Goal: Task Accomplishment & Management: Use online tool/utility

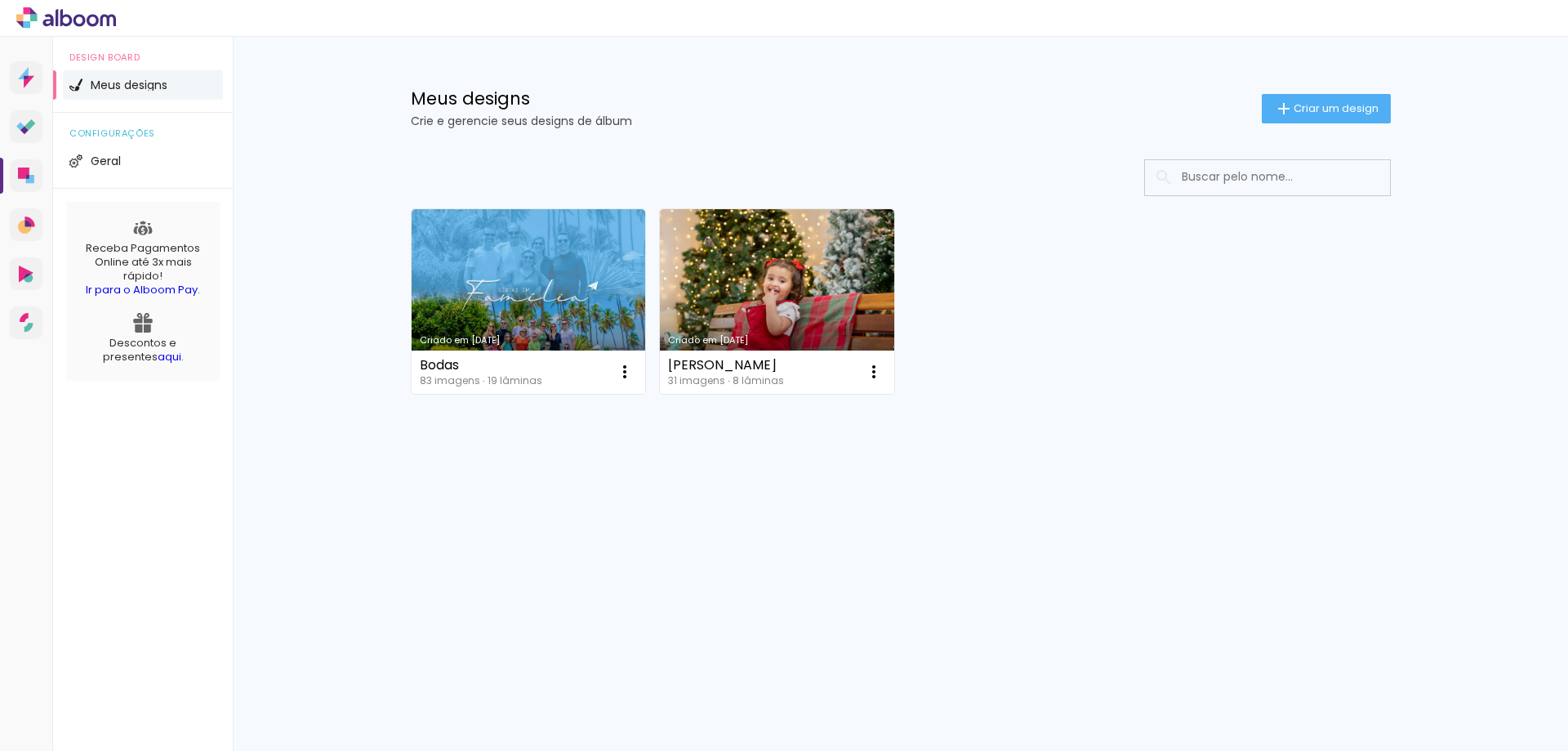
click at [28, 176] on icon at bounding box center [27, 177] width 3 height 4
click at [1354, 110] on span "Criar um design" at bounding box center [1335, 108] width 85 height 11
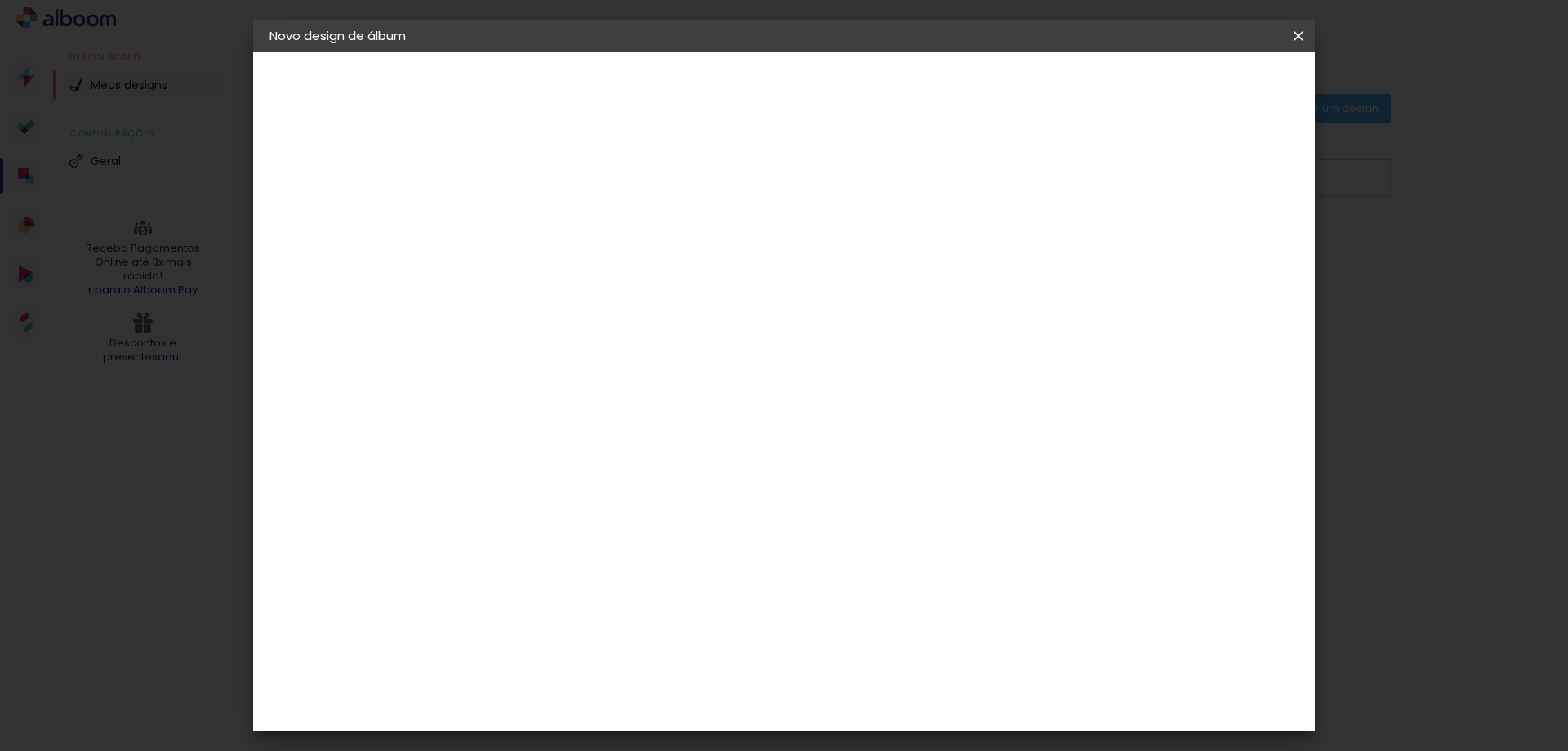
click at [536, 220] on input at bounding box center [536, 218] width 0 height 25
type input "CASAMENTO"
type paper-input "CASAMENTO"
click at [0, 0] on slot "Avançar" at bounding box center [0, 0] width 0 height 0
click at [565, 315] on input at bounding box center [577, 310] width 164 height 20
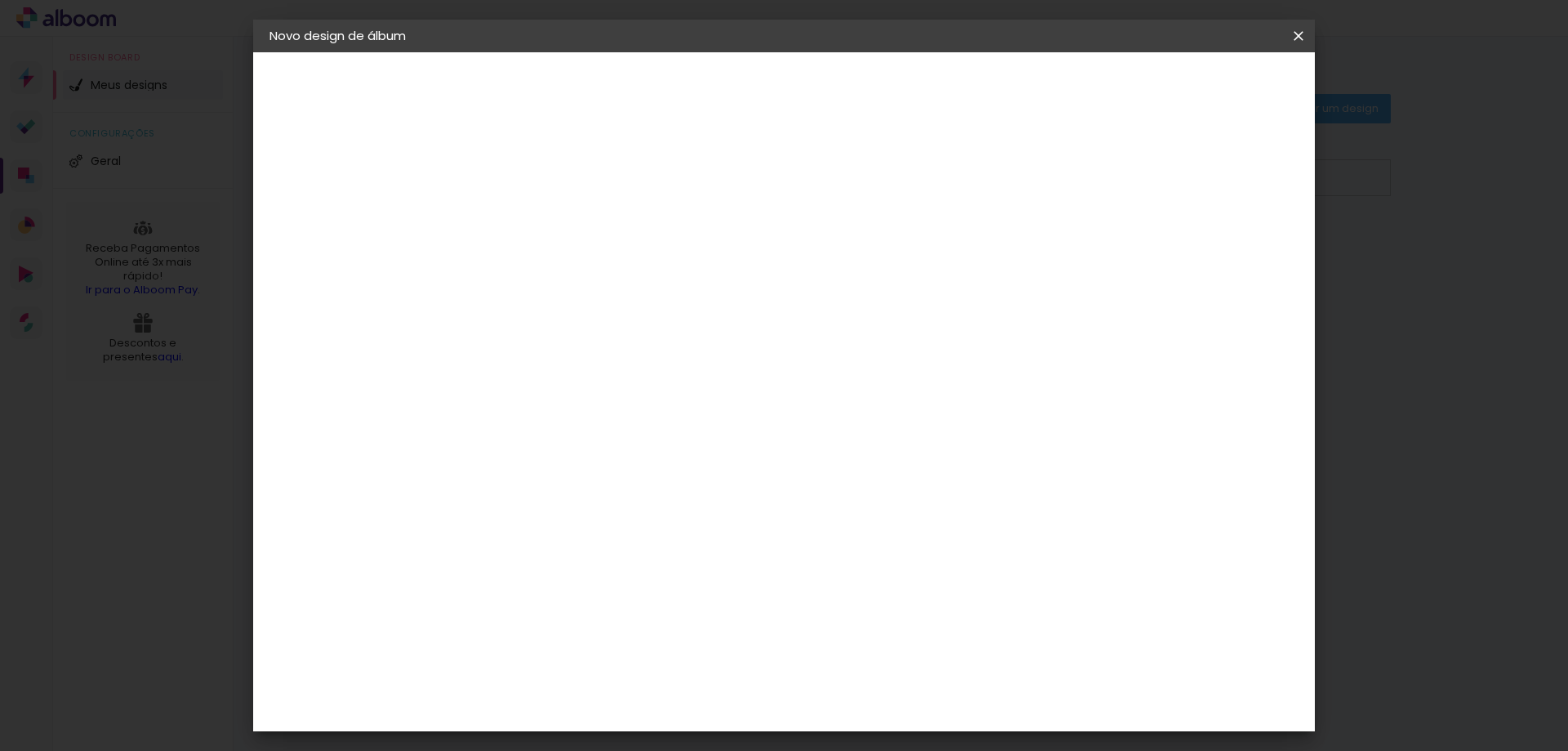
scroll to position [82, 0]
click at [598, 389] on div "Álbum&Cia" at bounding box center [561, 387] width 72 height 13
click at [575, 293] on div "3ZERO5" at bounding box center [549, 287] width 49 height 13
click at [0, 0] on slot "Tamanho Livre" at bounding box center [0, 0] width 0 height 0
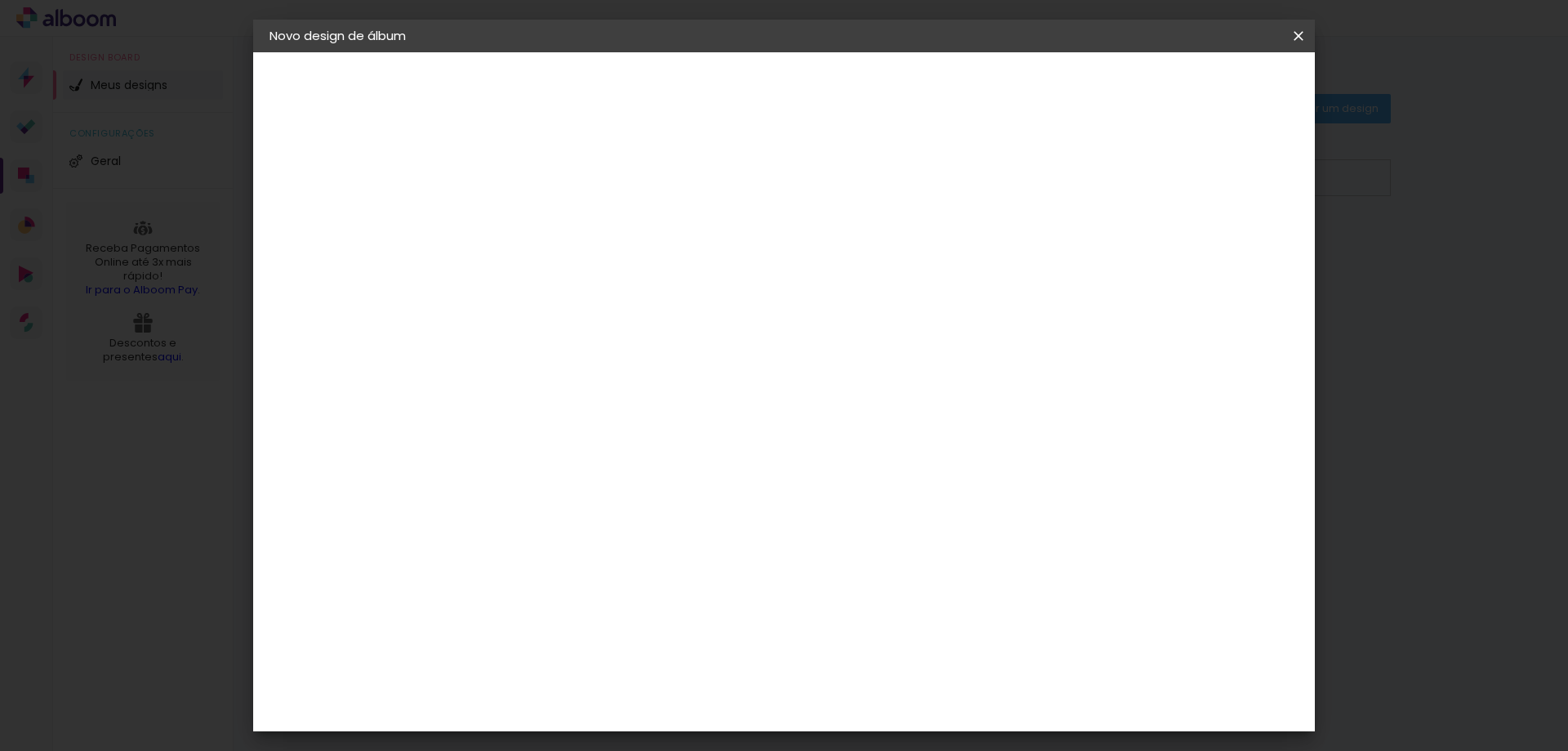
click at [648, 178] on input "[GEOGRAPHIC_DATA]" at bounding box center [571, 180] width 152 height 20
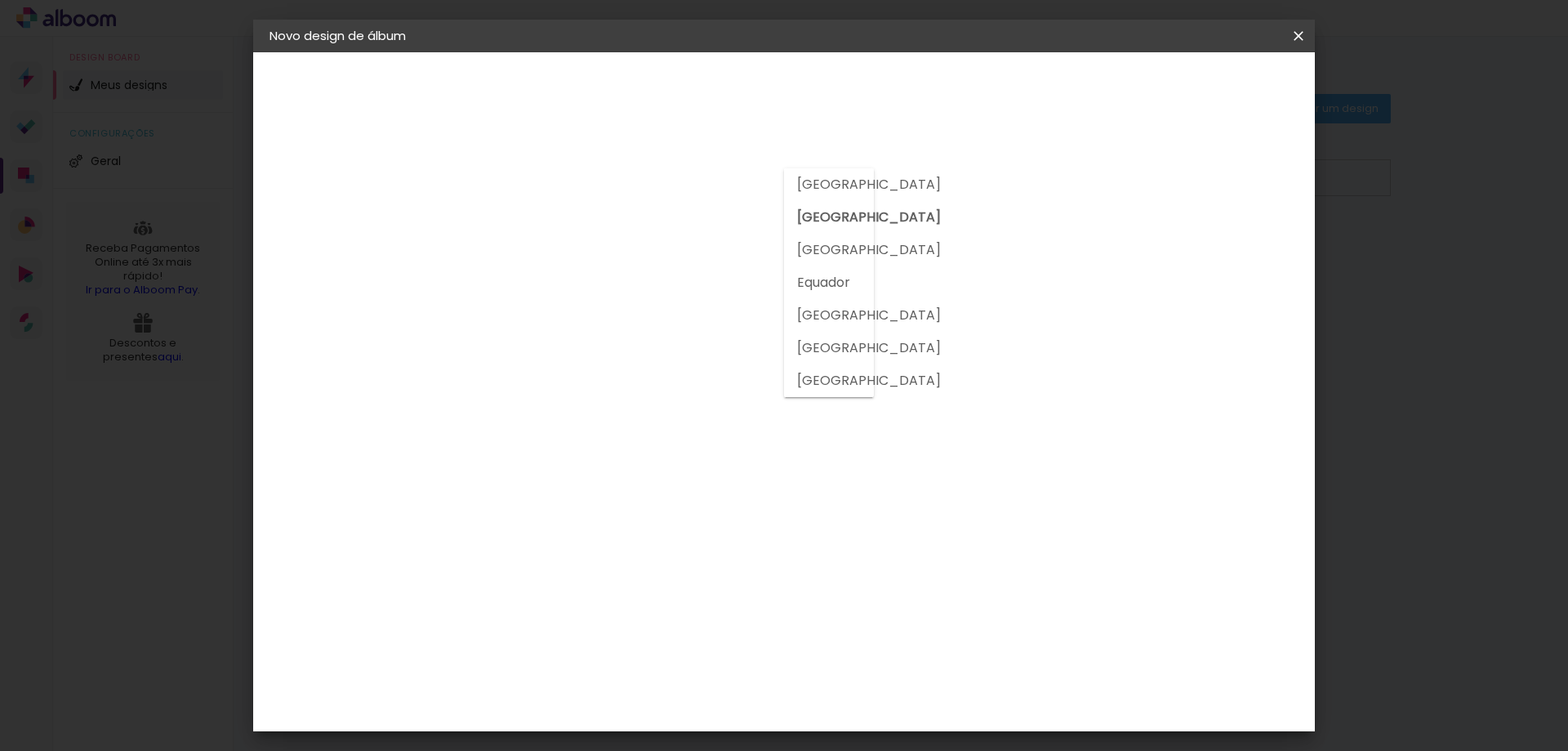
click at [837, 178] on div at bounding box center [828, 274] width 91 height 228
click at [0, 0] on slot "Tamanho Livre" at bounding box center [0, 0] width 0 height 0
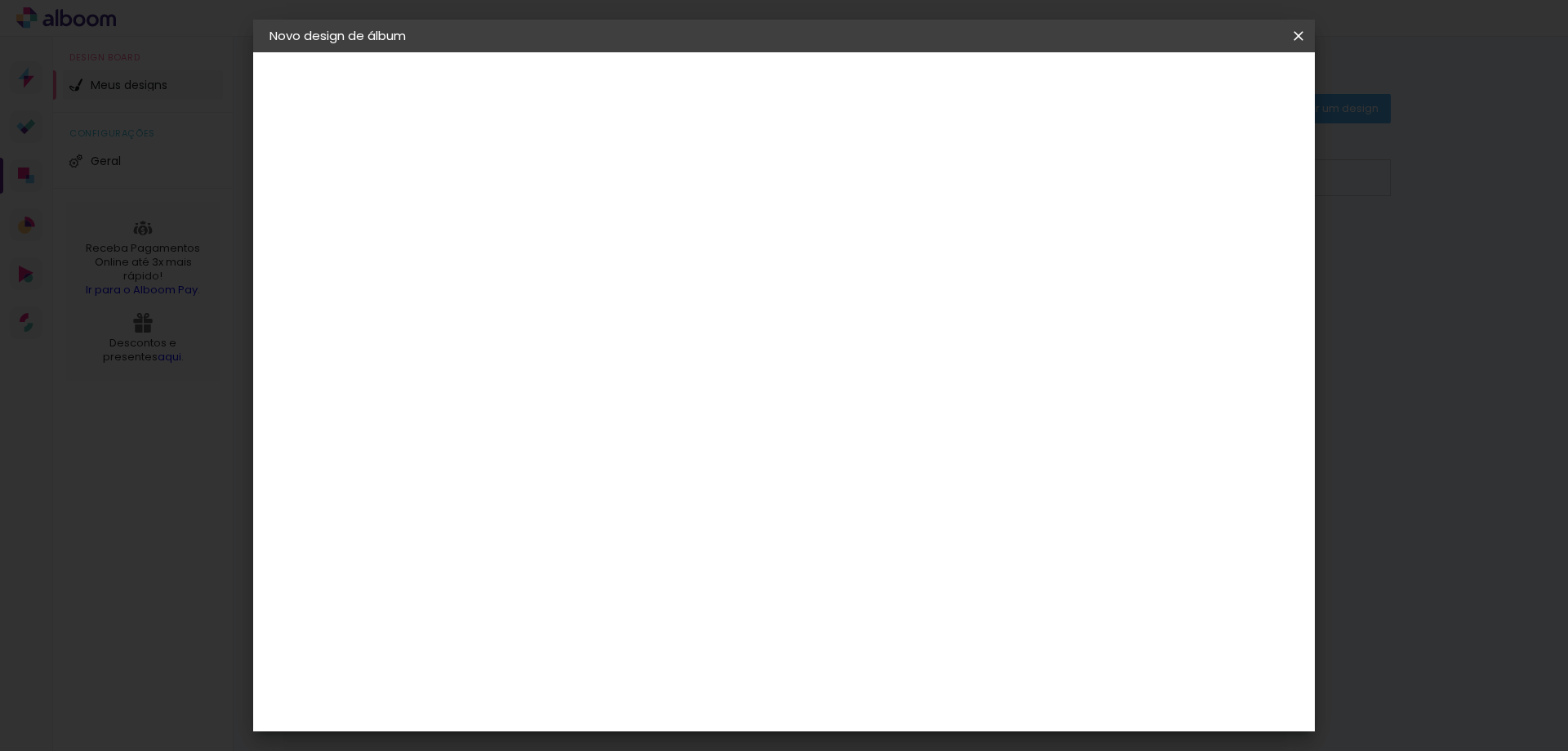
scroll to position [0, 0]
click at [0, 0] on slot "Tamanho Livre" at bounding box center [0, 0] width 0 height 0
click at [0, 0] on slot "Avançar" at bounding box center [0, 0] width 0 height 0
click at [354, 202] on div "Tamanho livre" at bounding box center [332, 201] width 57 height 23
click at [0, 0] on slot "Tamanho Livre" at bounding box center [0, 0] width 0 height 0
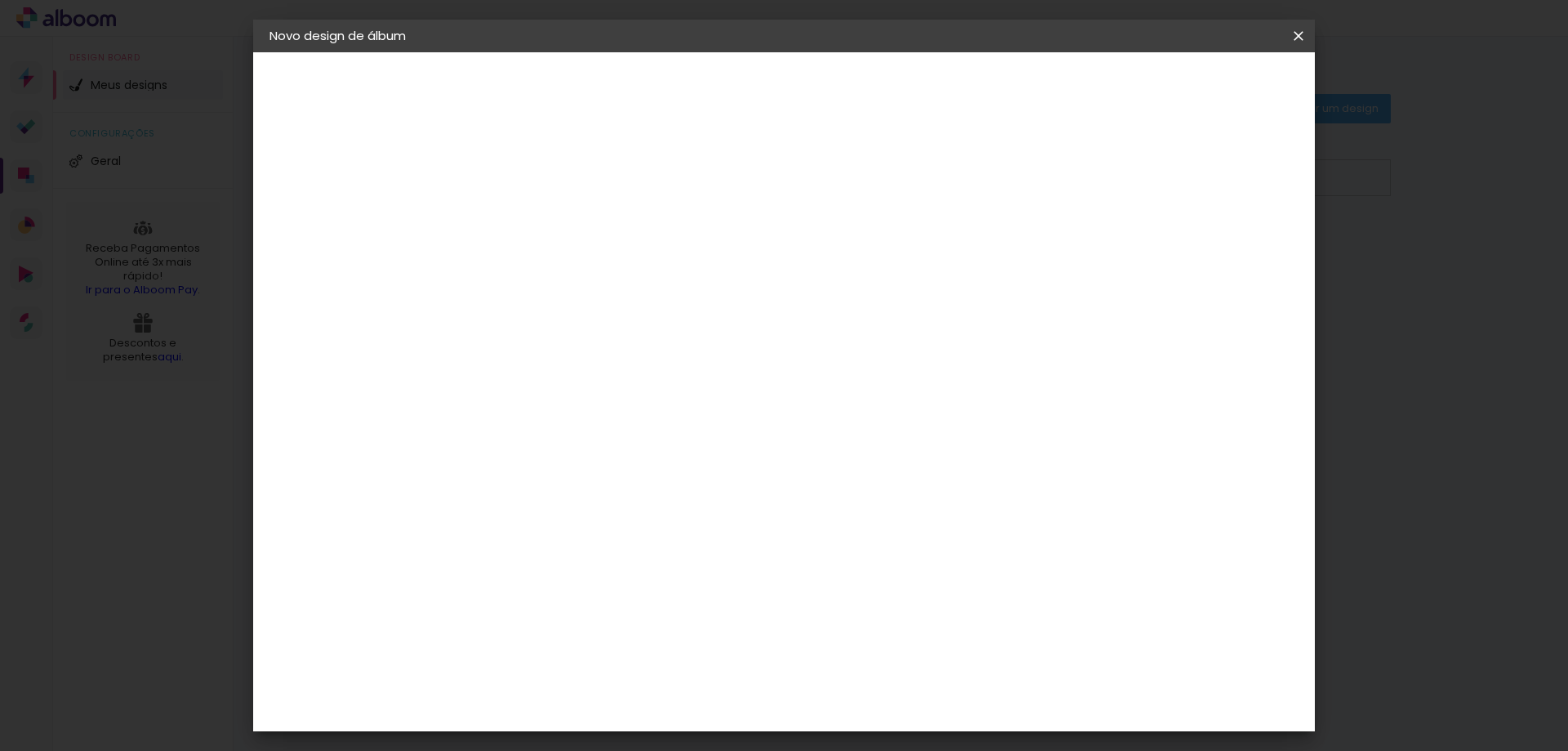
click at [0, 0] on slot "Avançar" at bounding box center [0, 0] width 0 height 0
click at [286, 163] on iron-icon at bounding box center [279, 168] width 20 height 20
click at [0, 0] on slot "CASAMENTO" at bounding box center [0, 0] width 0 height 0
click at [341, 167] on div "2. Especificações" at bounding box center [358, 168] width 178 height 20
click at [704, 97] on paper-button "Avançar" at bounding box center [664, 87] width 80 height 28
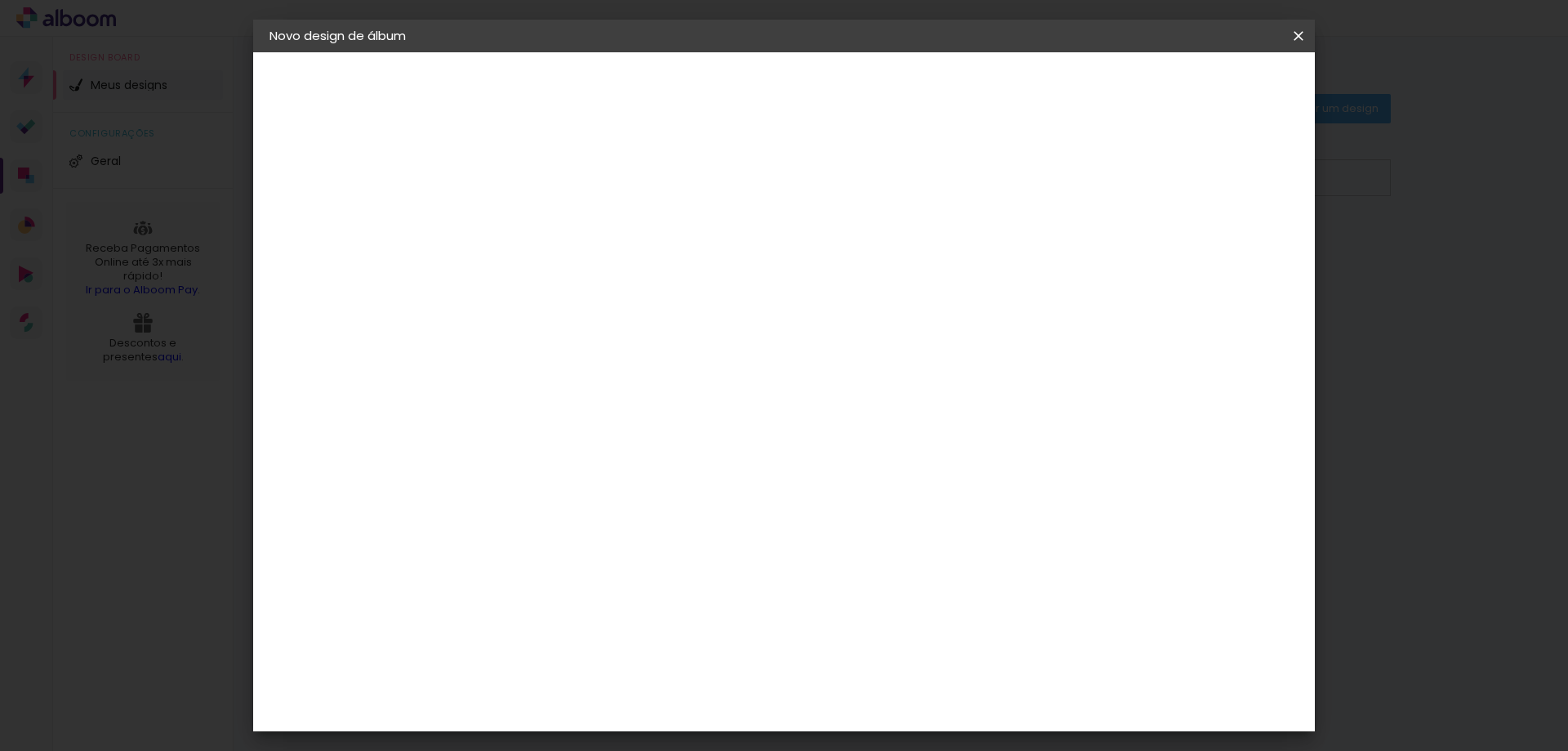
click at [661, 305] on input at bounding box center [577, 310] width 164 height 20
click at [575, 373] on div "3ZERO5" at bounding box center [549, 369] width 49 height 13
click at [822, 340] on div "Sugerir uma encadernadora" at bounding box center [772, 340] width 102 height 26
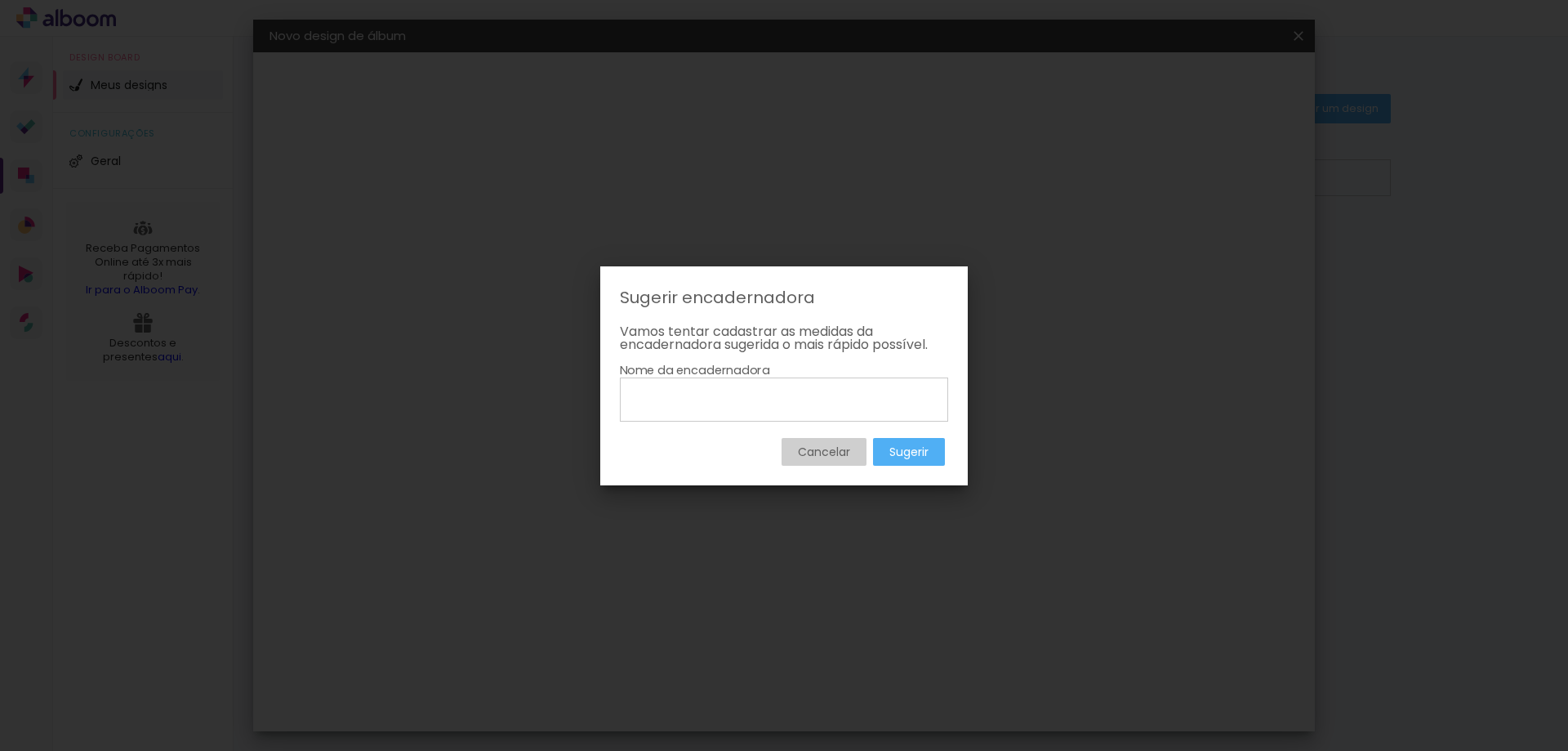
click at [0, 0] on slot "Cancelar" at bounding box center [0, 0] width 0 height 0
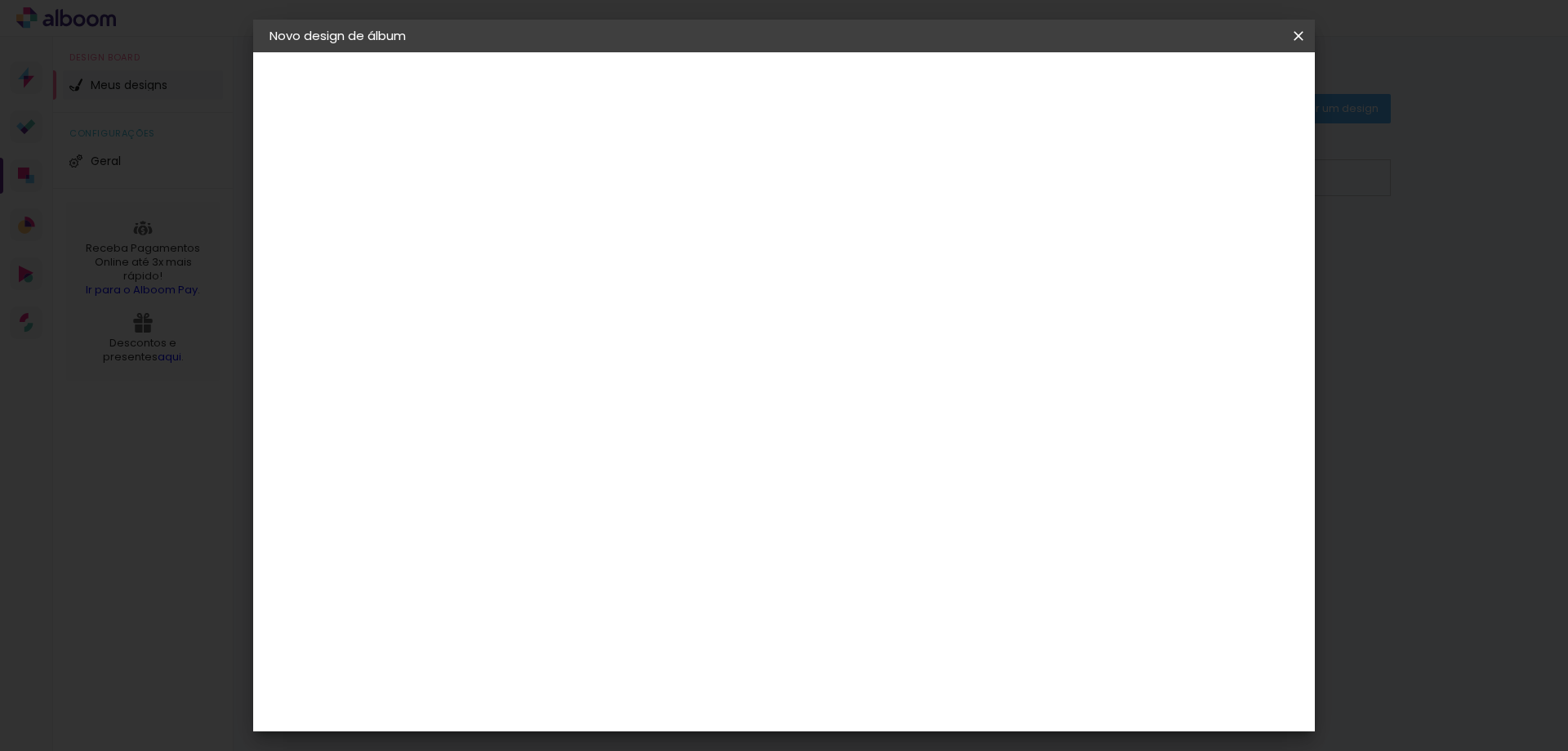
scroll to position [3186, 0]
click at [605, 536] on div "Photoalbum Universal" at bounding box center [564, 549] width 79 height 26
click at [841, 95] on paper-button "Avançar" at bounding box center [801, 87] width 80 height 28
click at [600, 272] on input "text" at bounding box center [568, 284] width 64 height 25
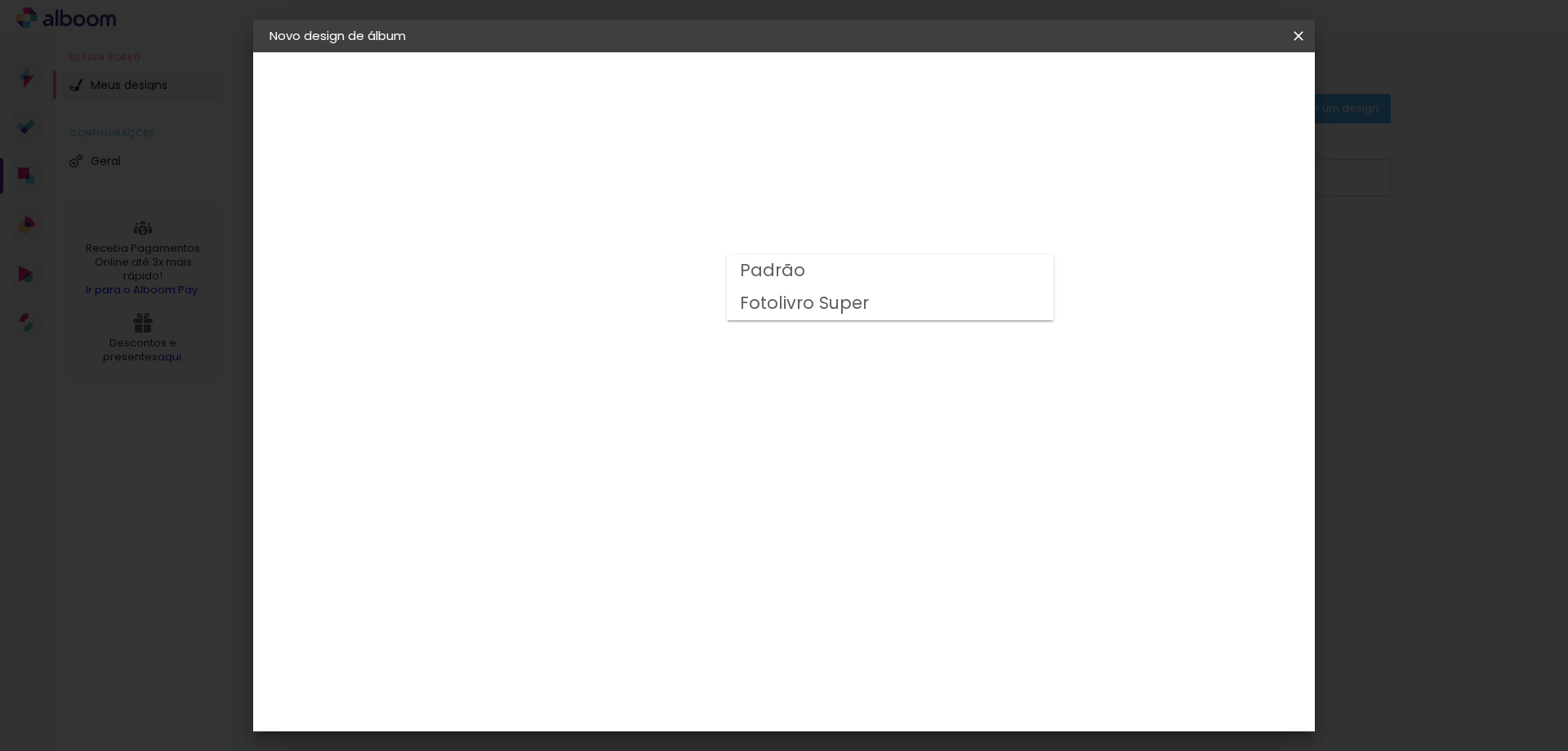
click at [0, 0] on slot "Fotolivro Super" at bounding box center [0, 0] width 0 height 0
click at [737, 265] on input "Fotolivro Super" at bounding box center [636, 267] width 200 height 25
click at [811, 283] on paper-item "Padrão" at bounding box center [884, 271] width 327 height 33
type input "Padrão"
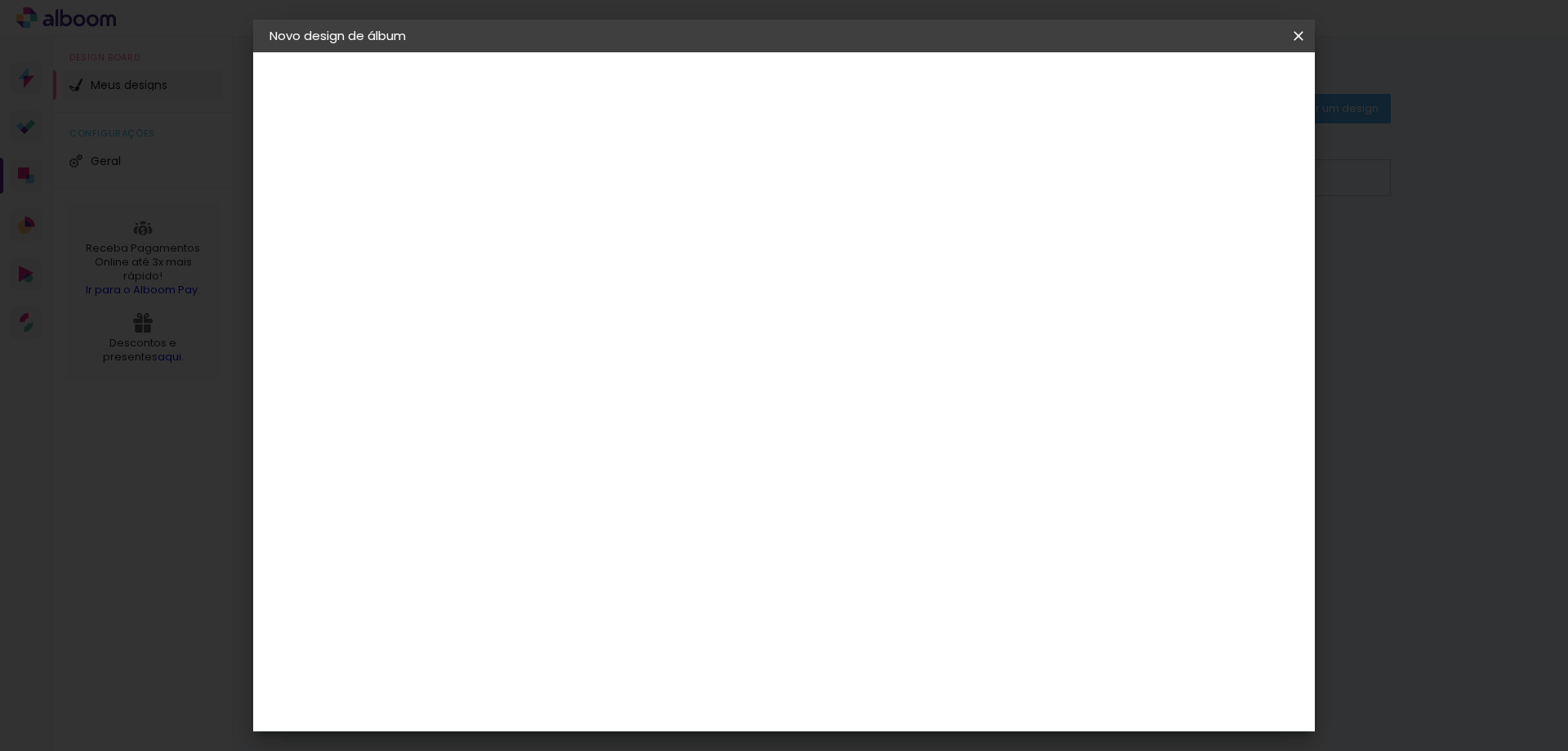
drag, startPoint x: 477, startPoint y: 49, endPoint x: 469, endPoint y: 47, distance: 8.2
click at [469, 47] on header "Novo design de álbum" at bounding box center [784, 36] width 1062 height 33
click at [707, 710] on span "25 × 25 cm" at bounding box center [677, 731] width 61 height 43
click at [802, 78] on paper-button "Avançar" at bounding box center [763, 87] width 80 height 28
click at [0, 0] on slot "Mostrar sangria" at bounding box center [0, 0] width 0 height 0
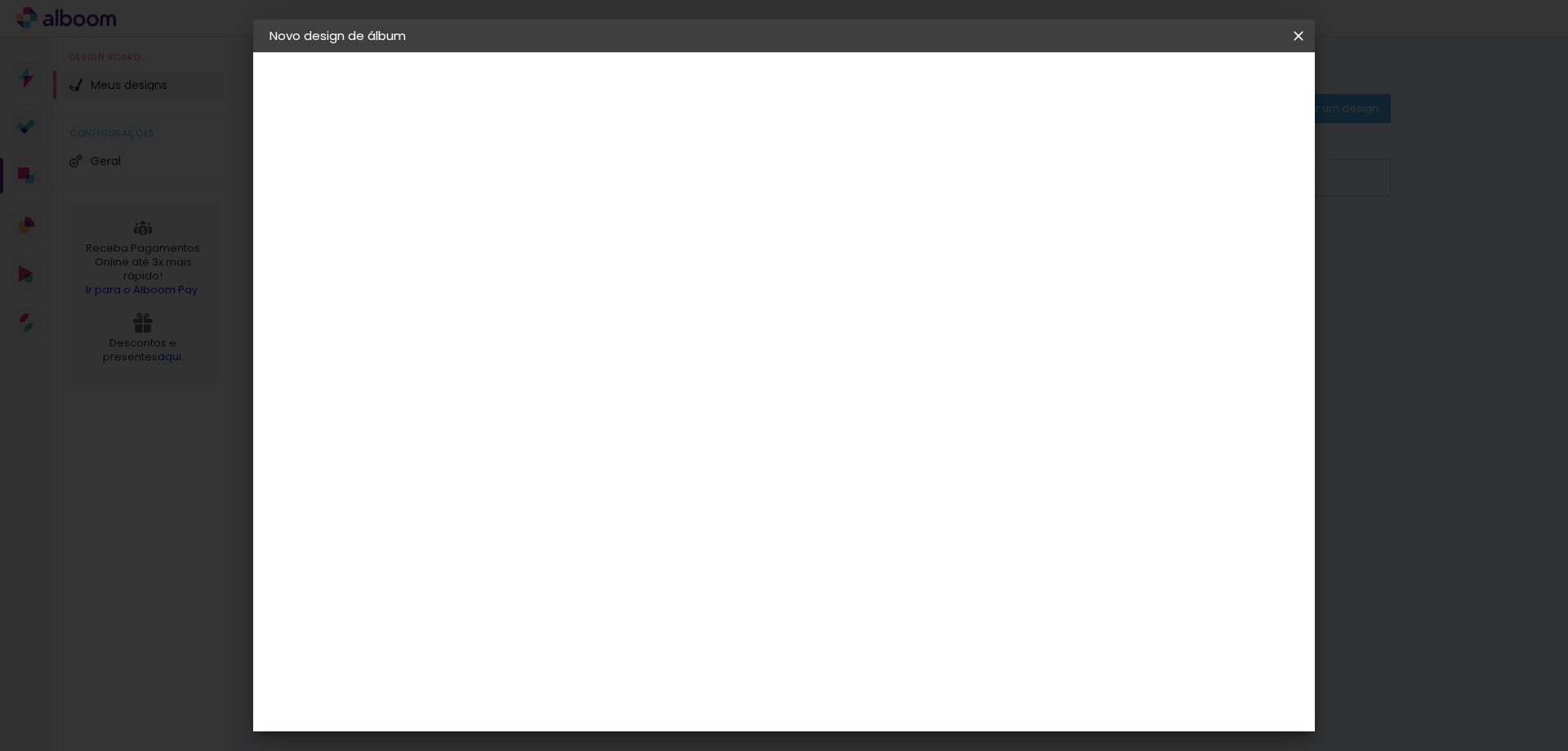
type paper-checkbox "on"
click at [0, 0] on slot "Mostrar sangria" at bounding box center [0, 0] width 0 height 0
click at [1196, 86] on span "Iniciar design" at bounding box center [1158, 86] width 75 height 11
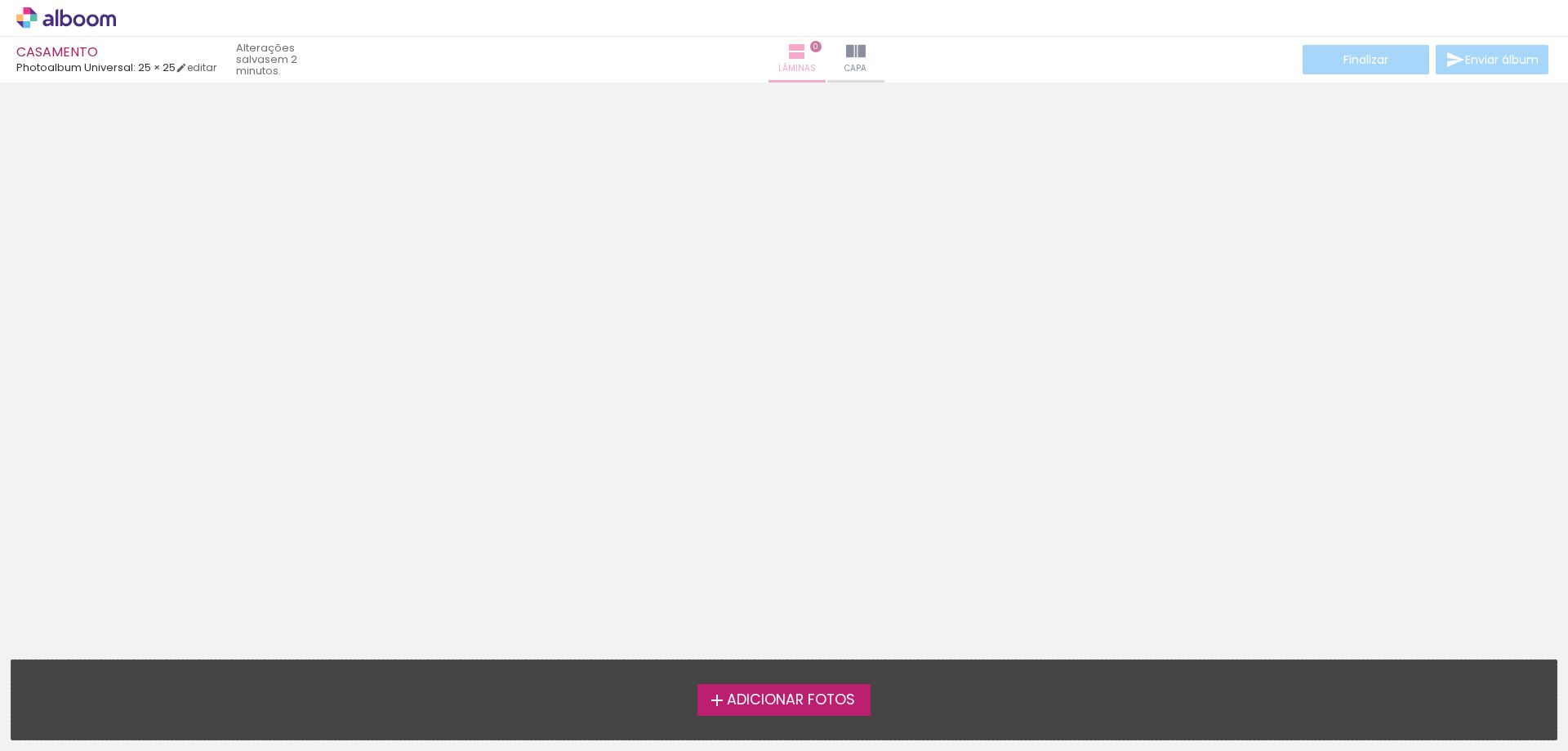
click at [787, 56] on iron-icon at bounding box center [797, 52] width 20 height 20
